Goal: Navigation & Orientation: Go to known website

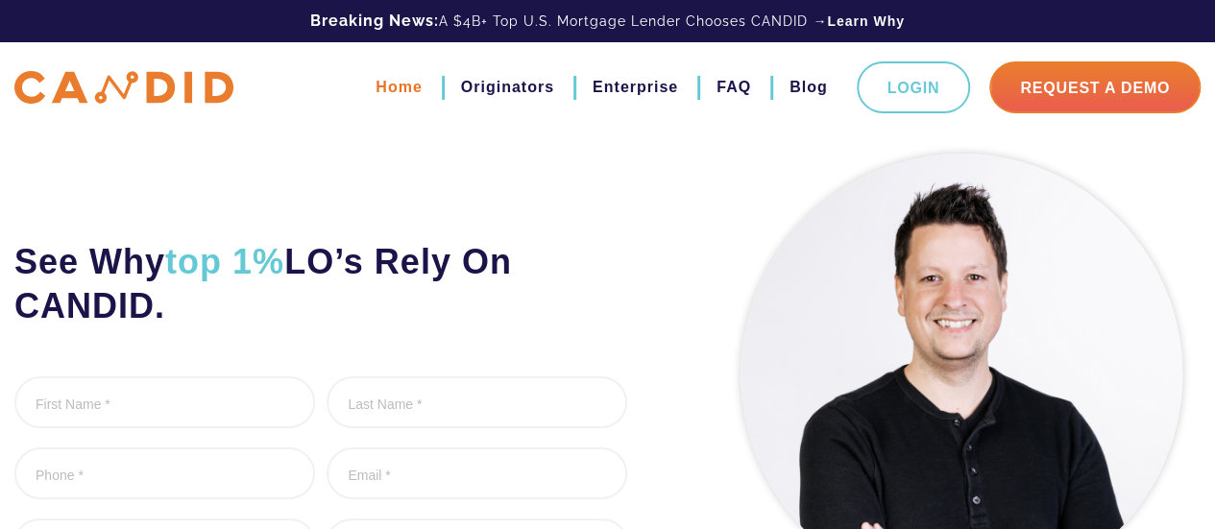
click at [421, 87] on link "Home" at bounding box center [399, 87] width 46 height 33
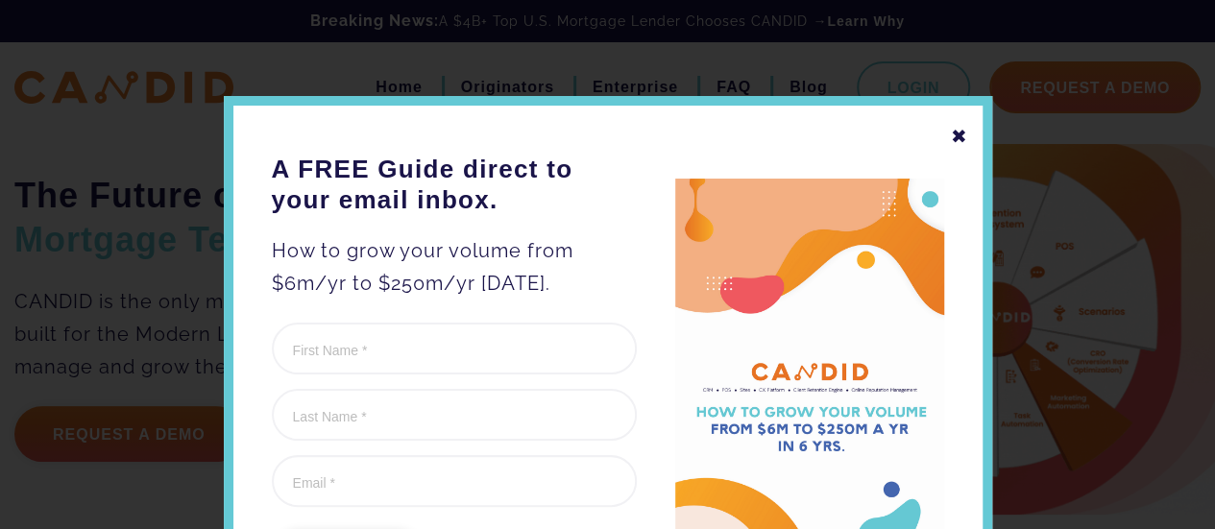
click at [959, 134] on div "✖ A FREE Guide direct to your email inbox. How to grow your volume from $6m/yr …" at bounding box center [608, 365] width 768 height 538
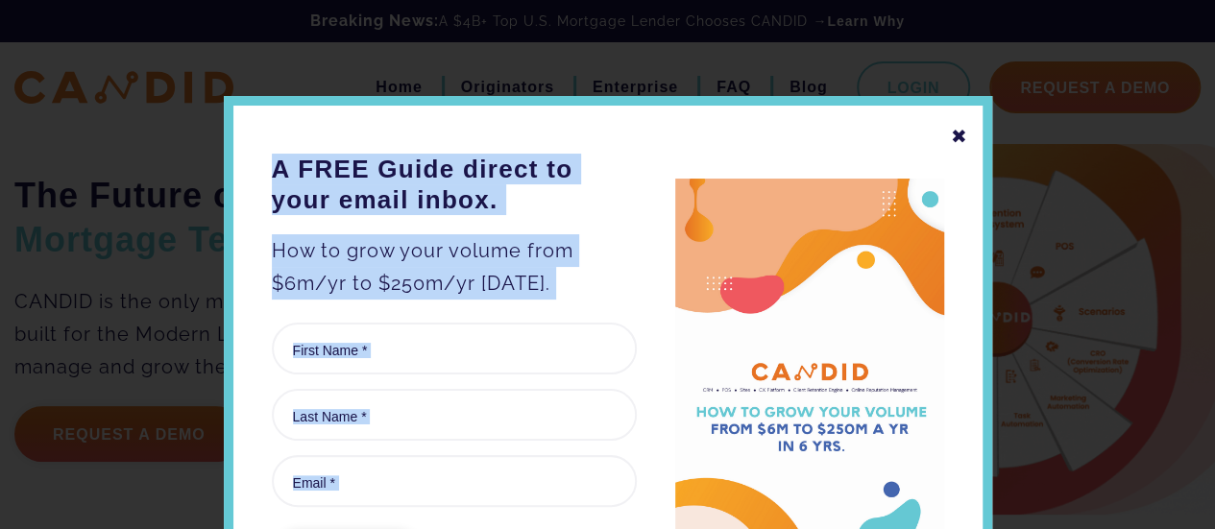
click at [952, 134] on div "✖" at bounding box center [959, 136] width 17 height 33
